Goal: Task Accomplishment & Management: Use online tool/utility

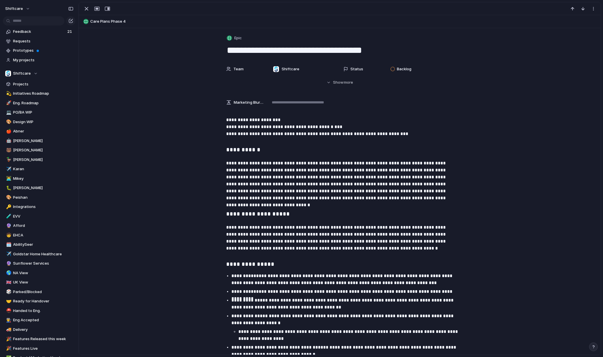
click at [323, 185] on p "**********" at bounding box center [340, 181] width 228 height 42
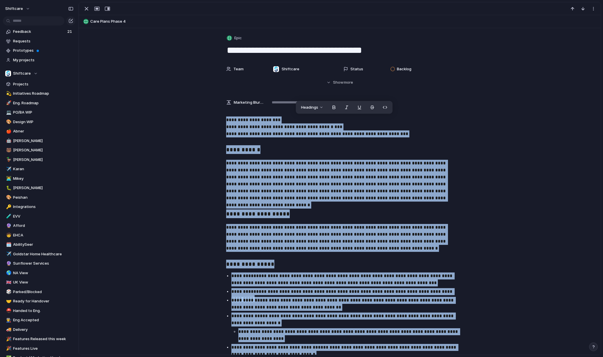
copy div "**********"
